Goal: Navigation & Orientation: Understand site structure

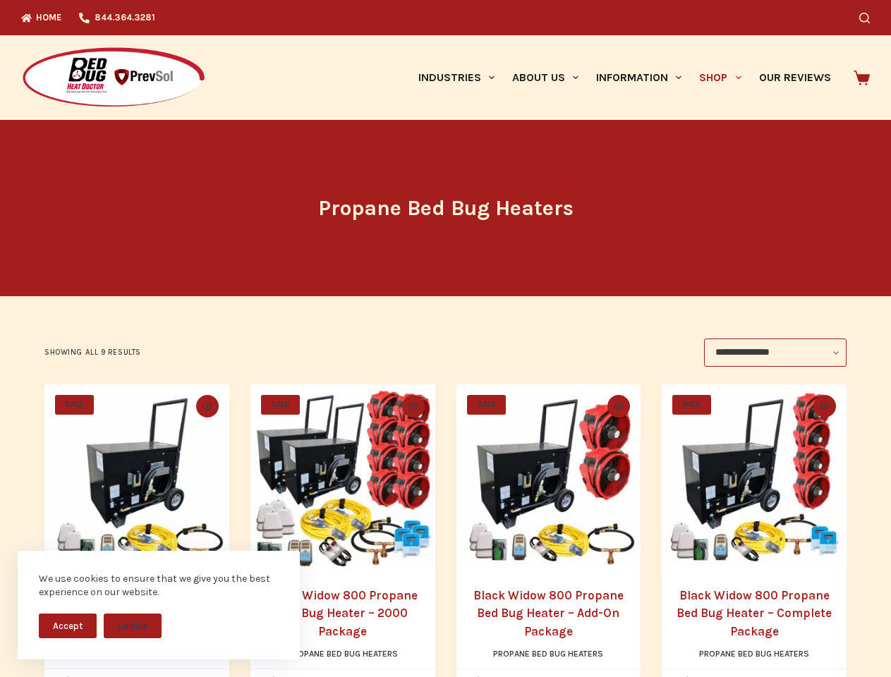
click at [445, 339] on div "**********" at bounding box center [445, 353] width 802 height 28
click at [68, 626] on button "Accept" at bounding box center [68, 626] width 58 height 25
click at [133, 626] on button "Decline" at bounding box center [133, 626] width 58 height 25
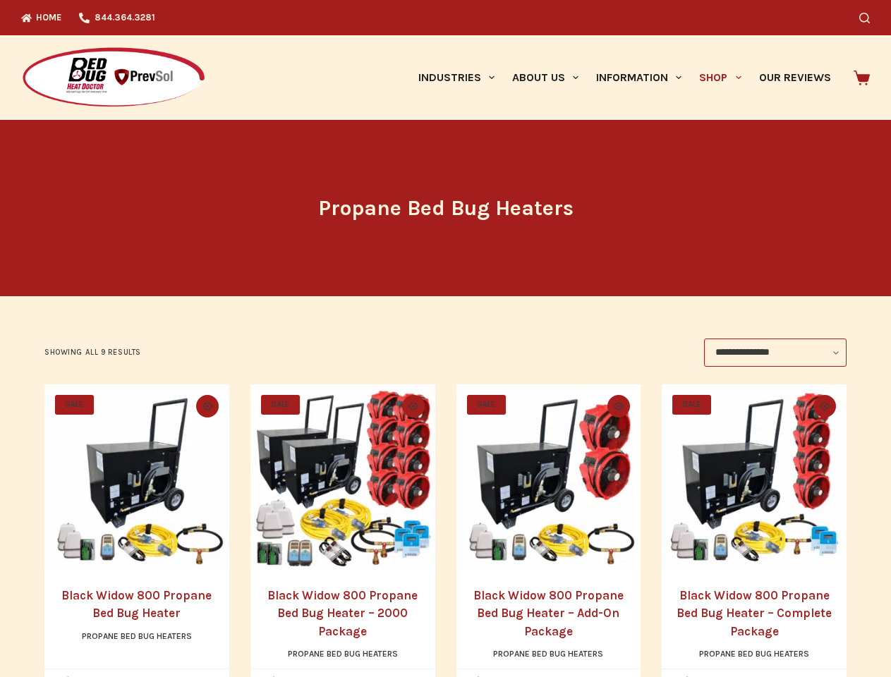
click at [870, 18] on icon "Search" at bounding box center [864, 18] width 11 height 11
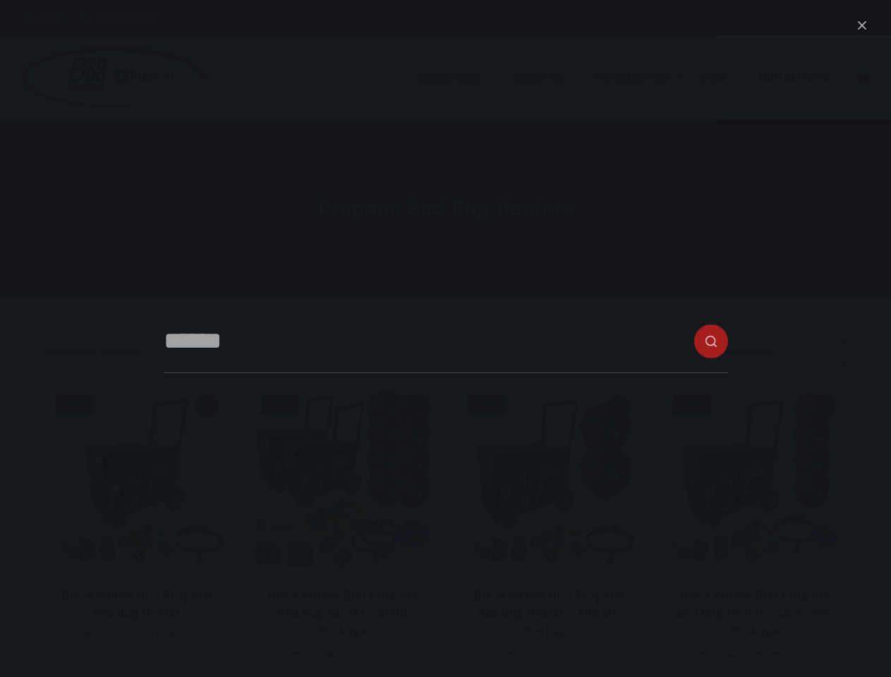
click at [461, 78] on link "Industries" at bounding box center [456, 77] width 94 height 85
click at [551, 78] on link "About Us" at bounding box center [545, 77] width 84 height 85
click at [645, 78] on link "Information" at bounding box center [639, 77] width 103 height 85
